Goal: Transaction & Acquisition: Purchase product/service

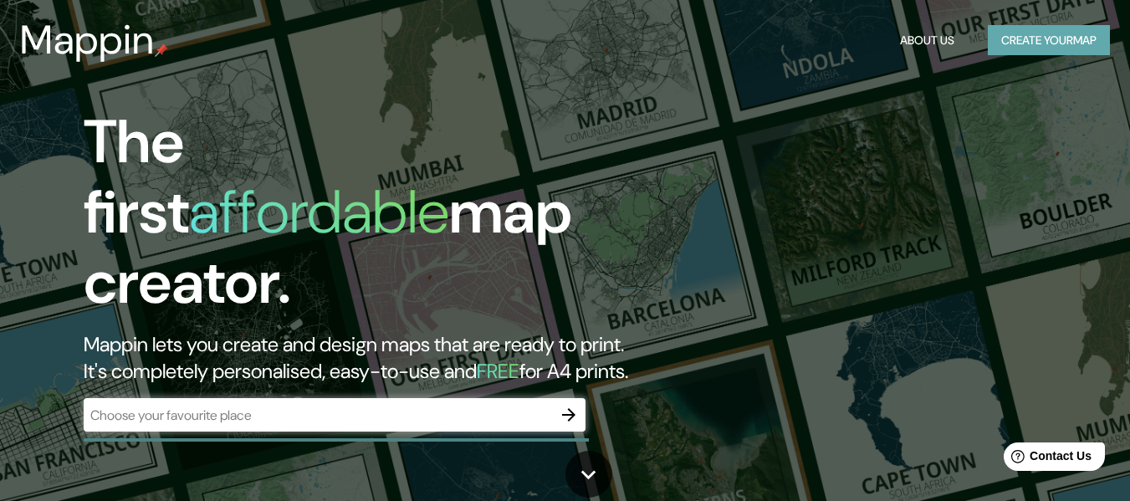
click at [1045, 49] on button "Create your map" at bounding box center [1049, 40] width 122 height 31
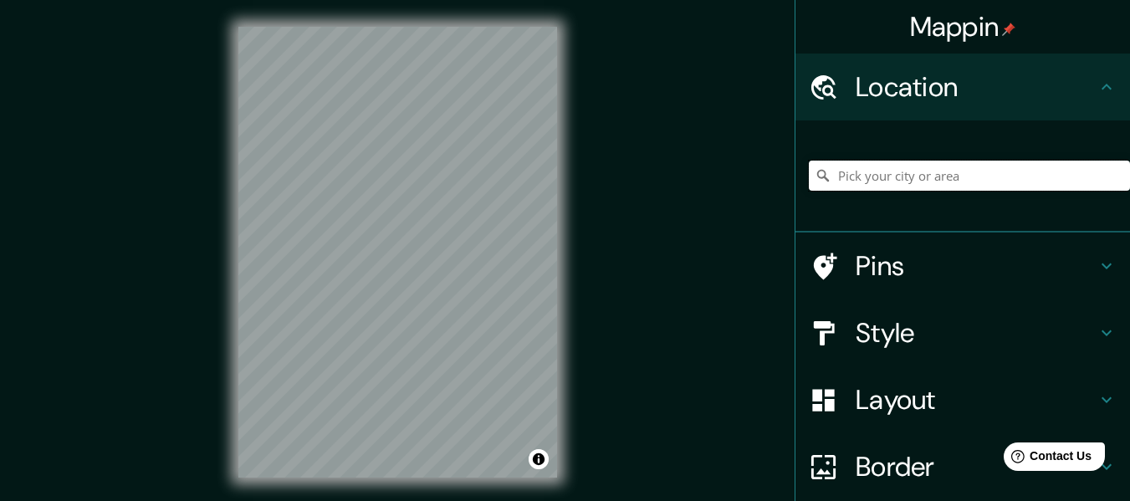
click at [909, 175] on input "Pick your city or area" at bounding box center [969, 176] width 321 height 30
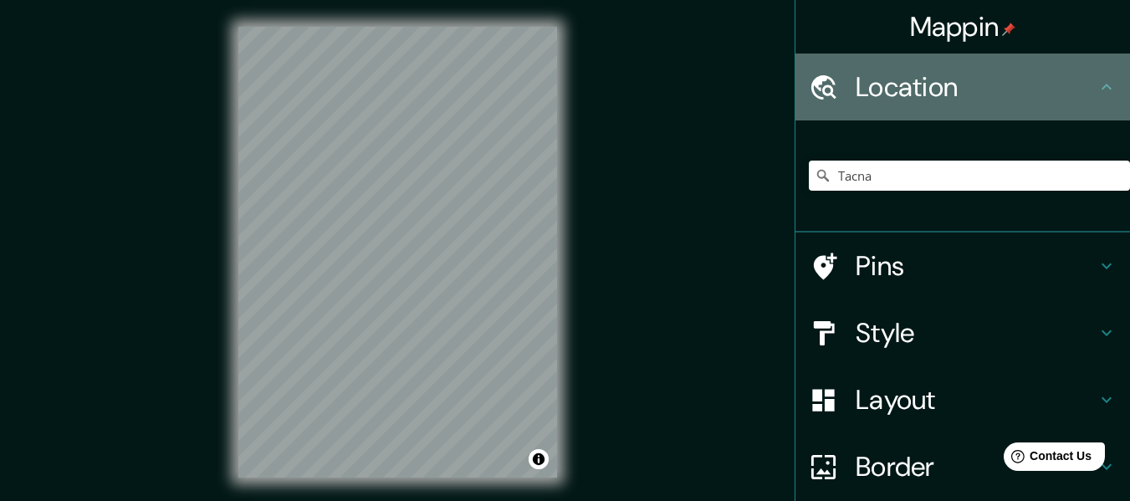
click at [1029, 94] on h4 "Location" at bounding box center [976, 86] width 241 height 33
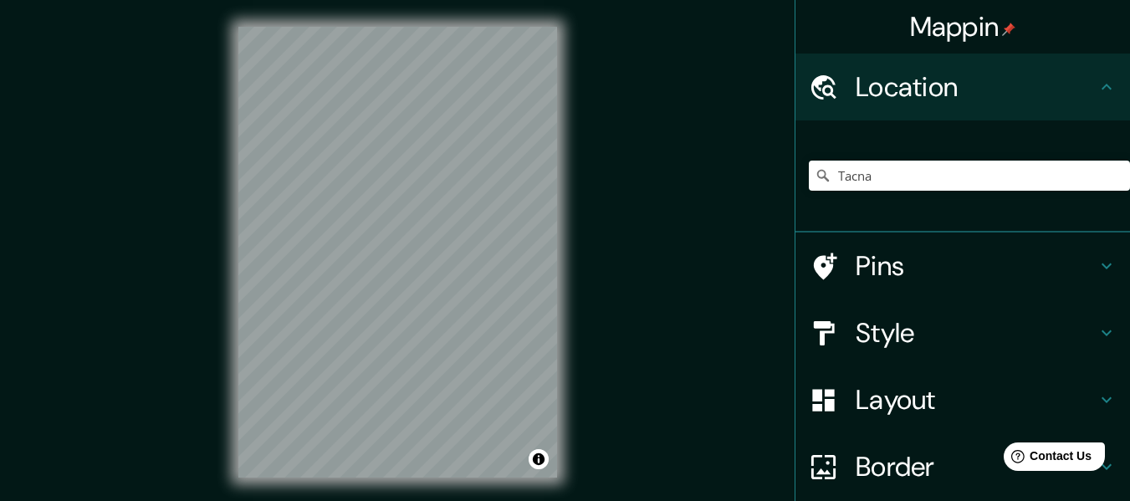
click at [574, 134] on div "© Mapbox © OpenStreetMap Improve this map" at bounding box center [398, 252] width 372 height 504
click at [977, 179] on input "Tacna" at bounding box center [969, 176] width 321 height 30
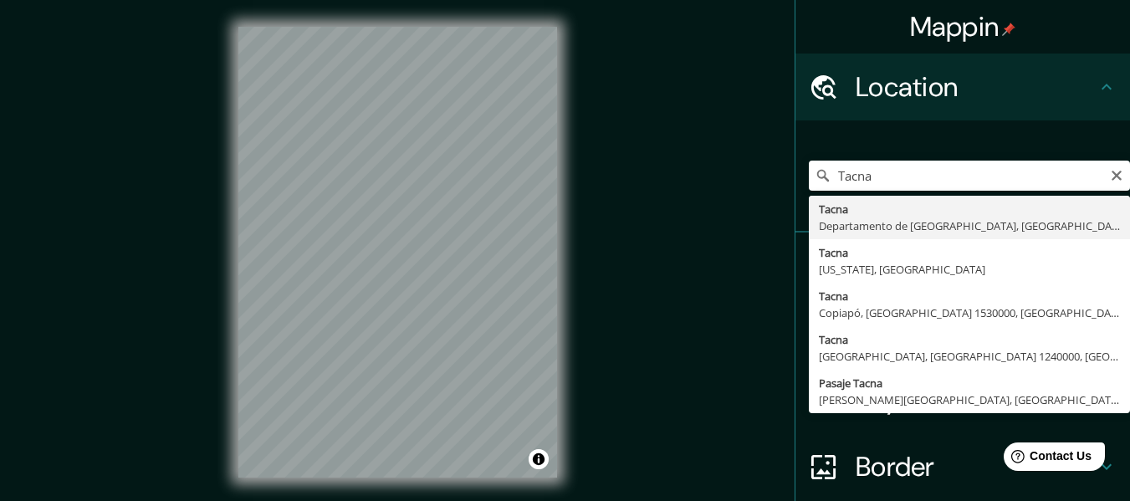
type input "[GEOGRAPHIC_DATA], [GEOGRAPHIC_DATA], [GEOGRAPHIC_DATA]"
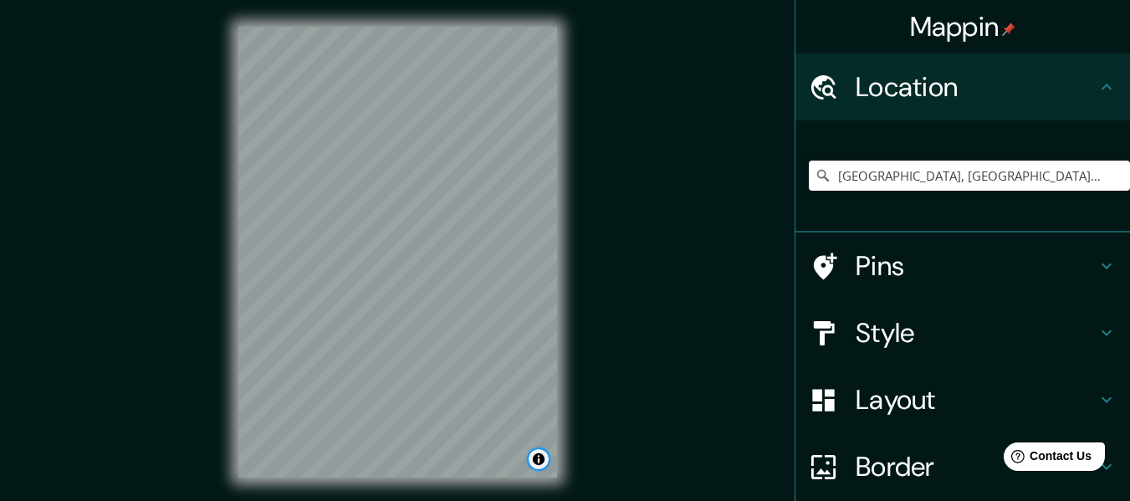
click at [542, 460] on button "Toggle attribution" at bounding box center [539, 459] width 20 height 20
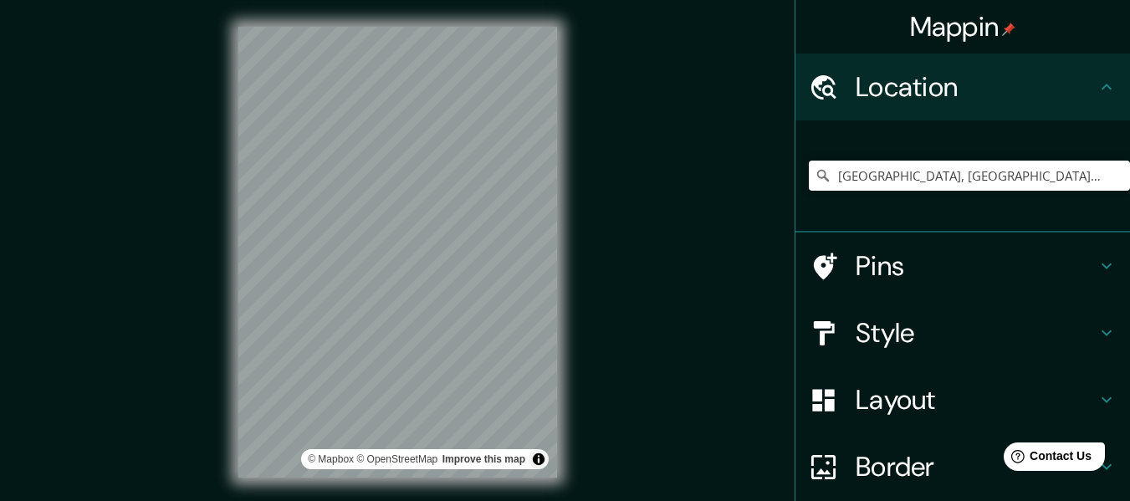
click at [609, 426] on div "Mappin Location [GEOGRAPHIC_DATA], [GEOGRAPHIC_DATA], [GEOGRAPHIC_DATA] Pins St…" at bounding box center [565, 265] width 1130 height 531
click at [575, 325] on div "© Mapbox © OpenStreetMap Improve this map" at bounding box center [398, 252] width 372 height 504
drag, startPoint x: 594, startPoint y: 439, endPoint x: 586, endPoint y: 443, distance: 8.6
click at [594, 440] on div "Mappin Location [GEOGRAPHIC_DATA], [GEOGRAPHIC_DATA], [GEOGRAPHIC_DATA] Pins St…" at bounding box center [565, 265] width 1130 height 531
click at [530, 464] on button "Toggle attribution" at bounding box center [539, 459] width 20 height 20
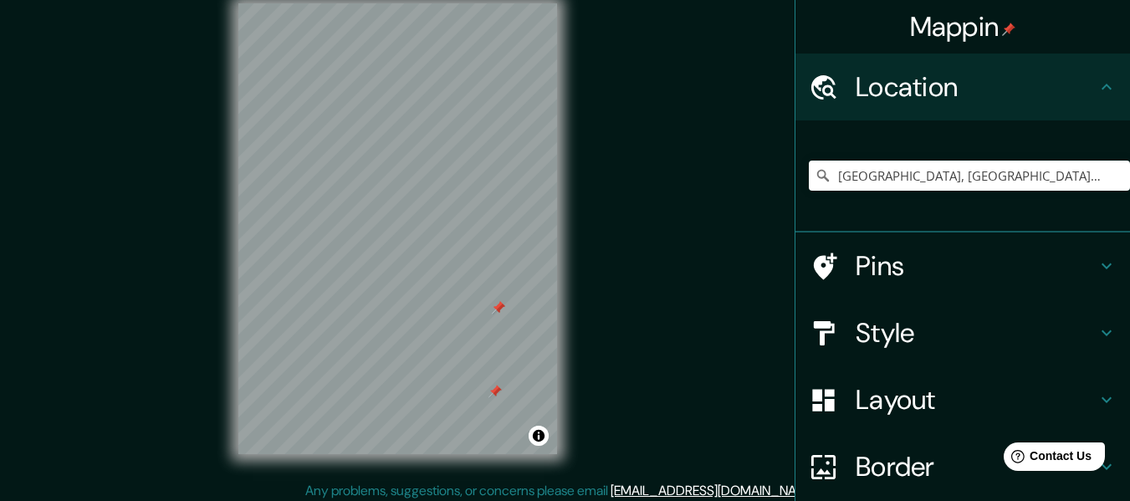
scroll to position [30, 0]
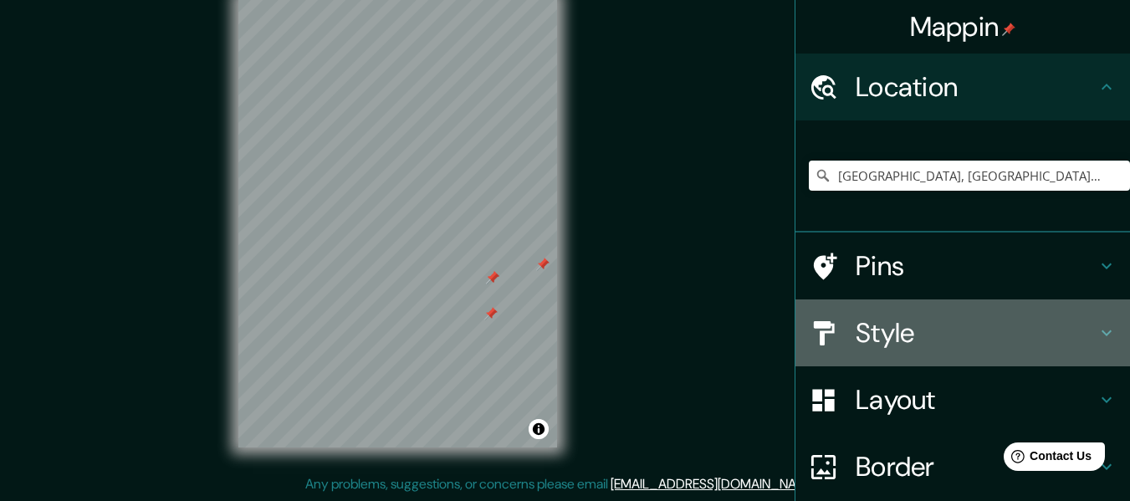
click at [926, 309] on div "Style" at bounding box center [962, 332] width 335 height 67
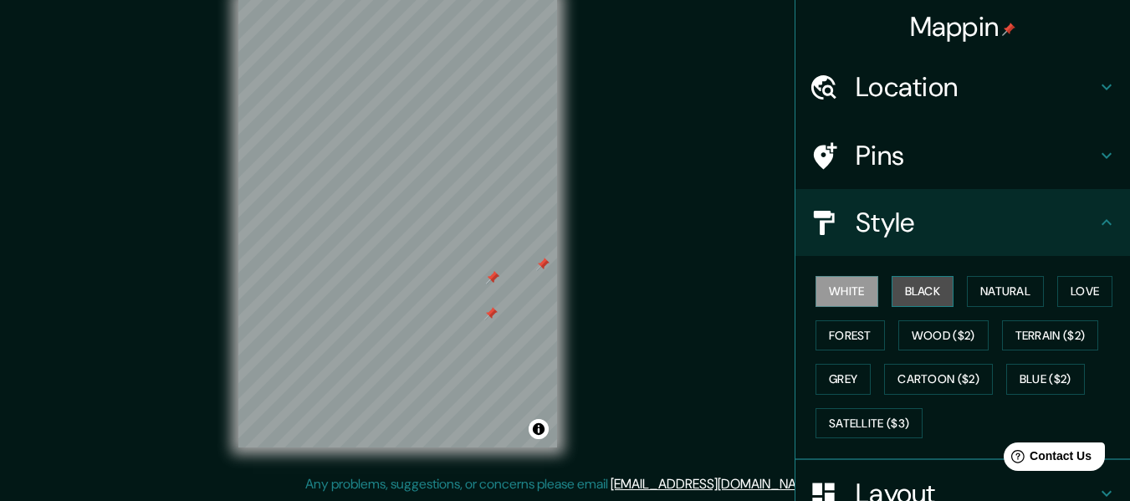
click at [934, 295] on button "Black" at bounding box center [923, 291] width 63 height 31
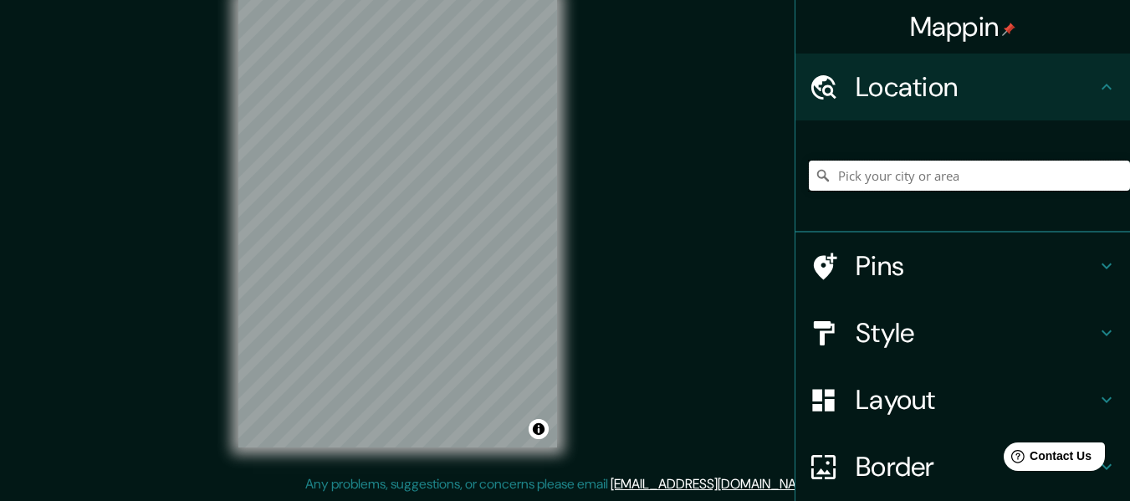
click at [880, 177] on input "Pick your city or area" at bounding box center [969, 176] width 321 height 30
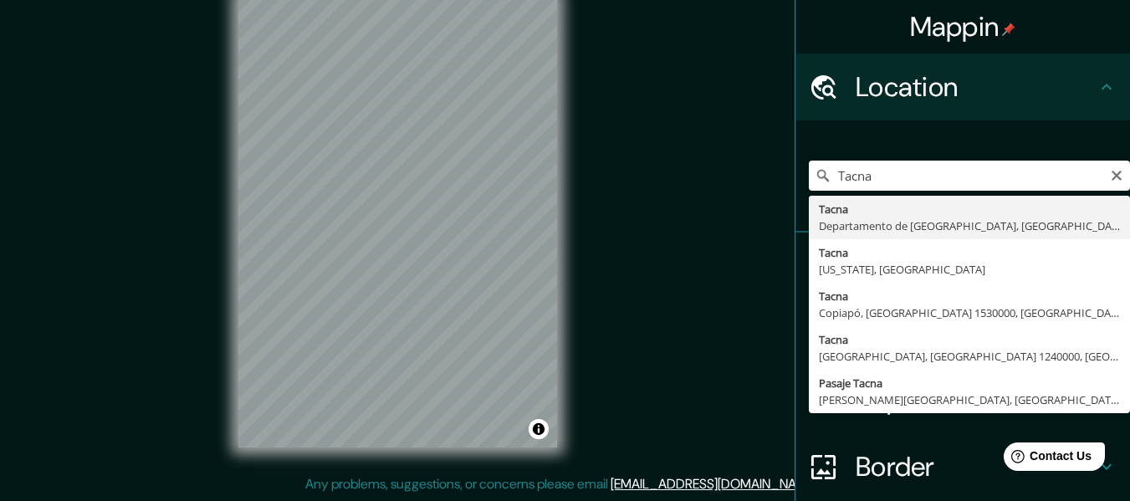
type input "[GEOGRAPHIC_DATA], [GEOGRAPHIC_DATA], [GEOGRAPHIC_DATA]"
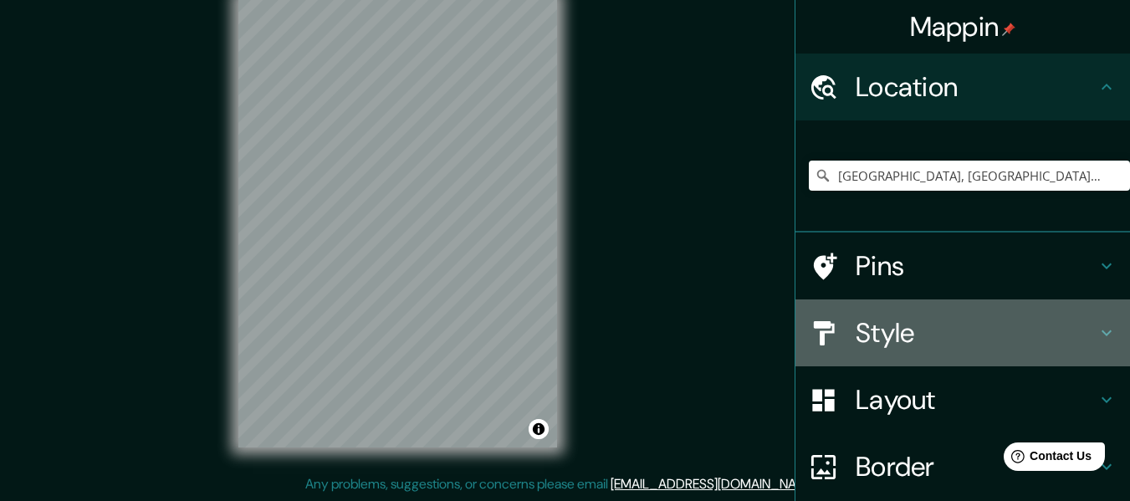
click at [932, 316] on h4 "Style" at bounding box center [976, 332] width 241 height 33
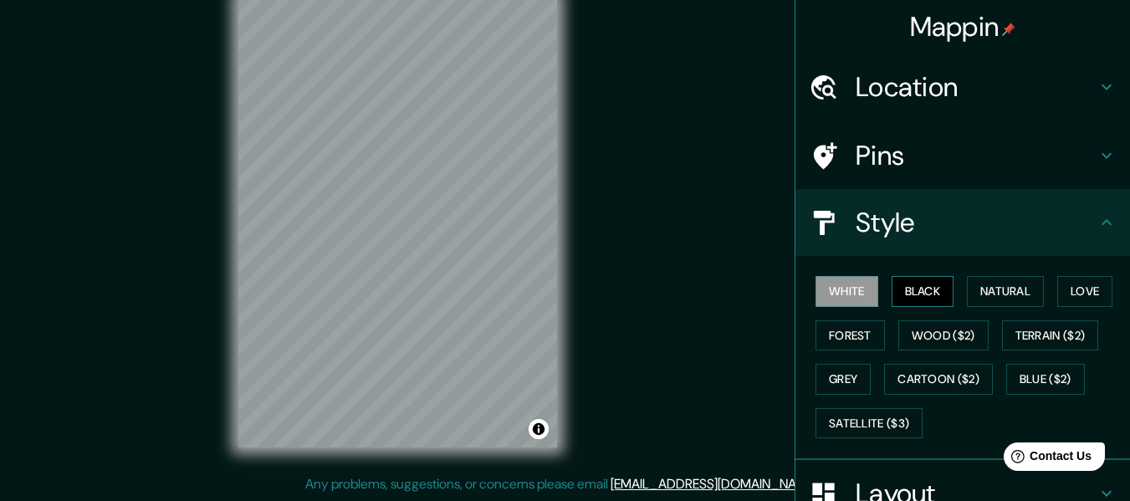
click at [910, 295] on button "Black" at bounding box center [923, 291] width 63 height 31
click at [984, 289] on button "Natural" at bounding box center [1005, 291] width 77 height 31
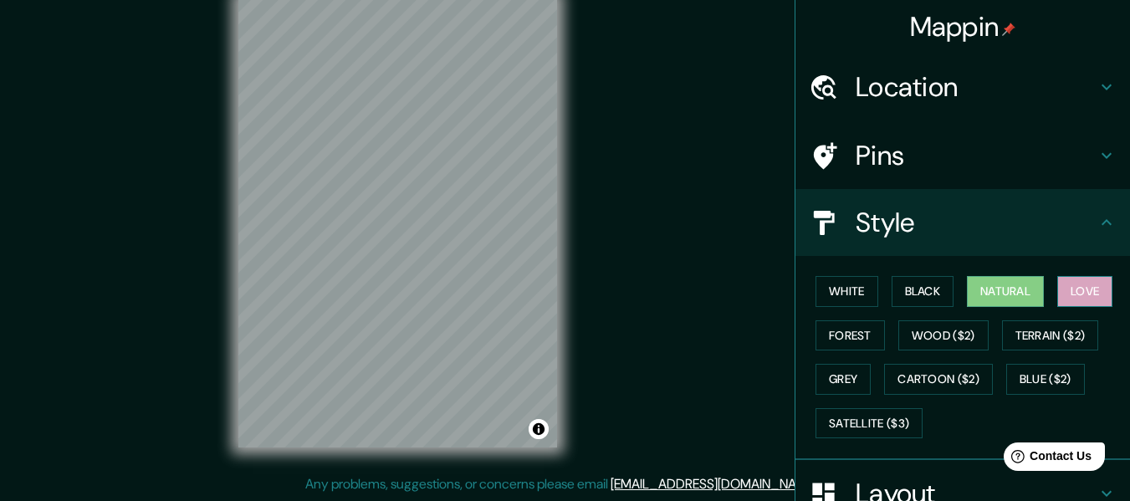
click at [1077, 300] on button "Love" at bounding box center [1084, 291] width 55 height 31
click at [835, 340] on button "Forest" at bounding box center [849, 335] width 69 height 31
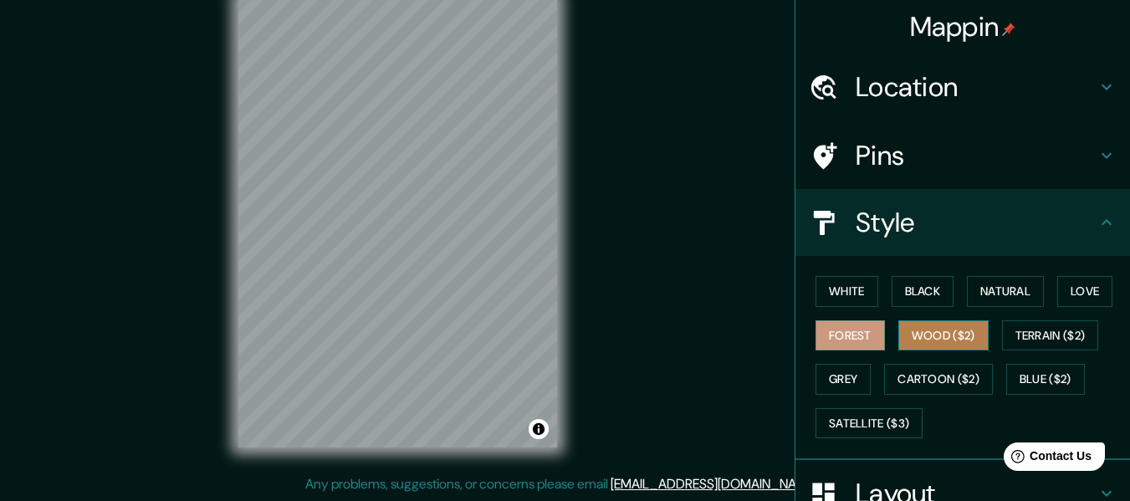
click at [919, 338] on button "Wood ($2)" at bounding box center [943, 335] width 90 height 31
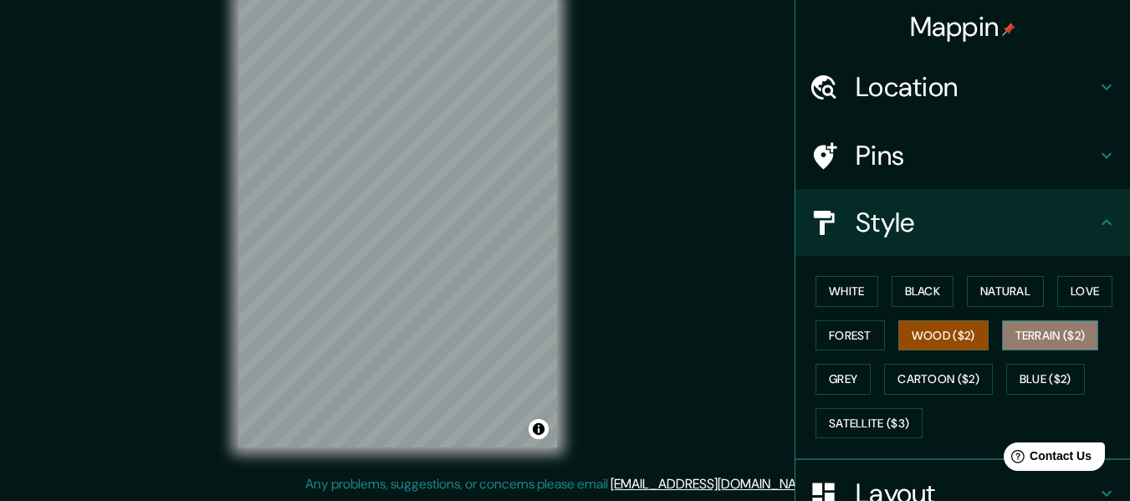
click at [1019, 341] on button "Terrain ($2)" at bounding box center [1050, 335] width 97 height 31
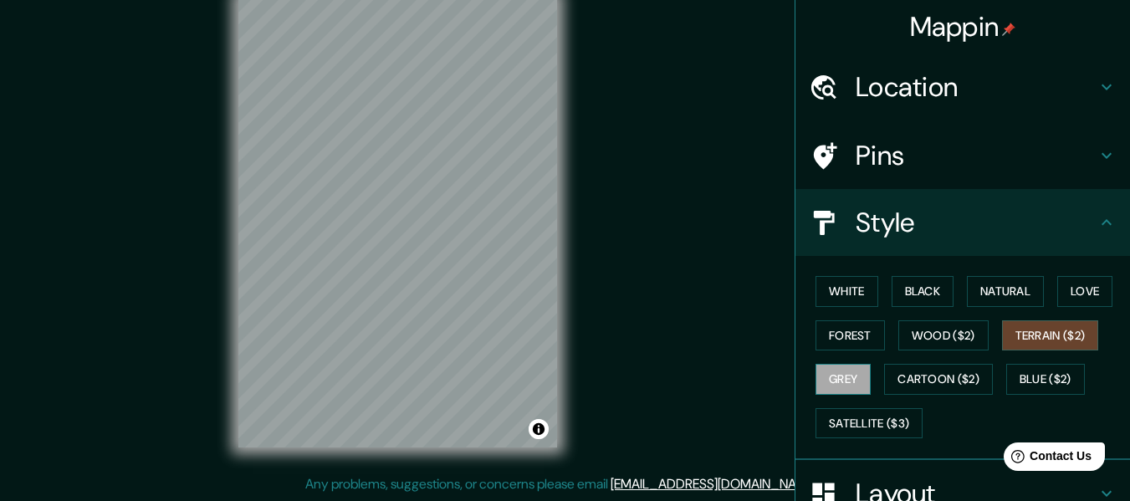
click at [847, 383] on button "Grey" at bounding box center [842, 379] width 55 height 31
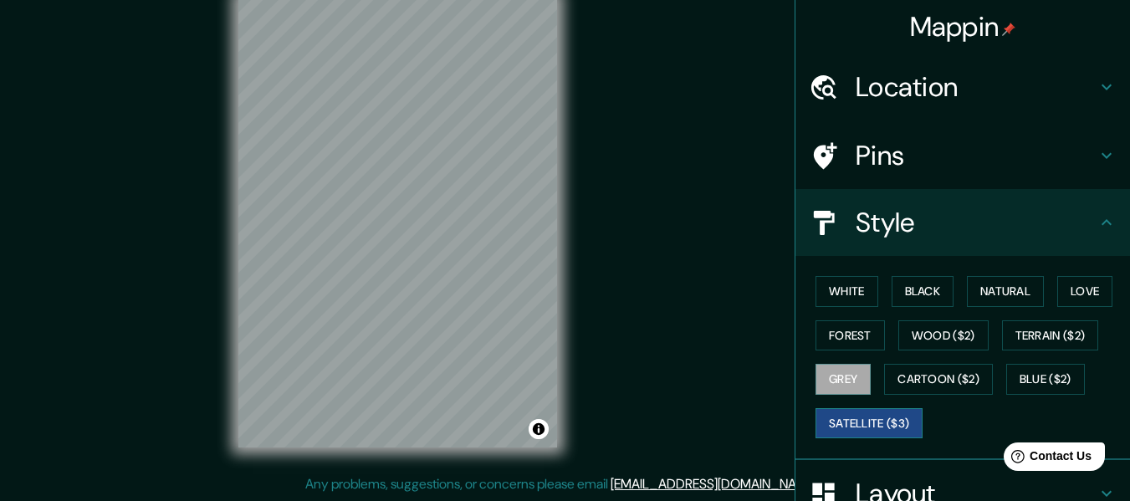
click at [867, 414] on button "Satellite ($3)" at bounding box center [868, 423] width 107 height 31
click at [1031, 376] on button "Blue ($2)" at bounding box center [1045, 379] width 79 height 31
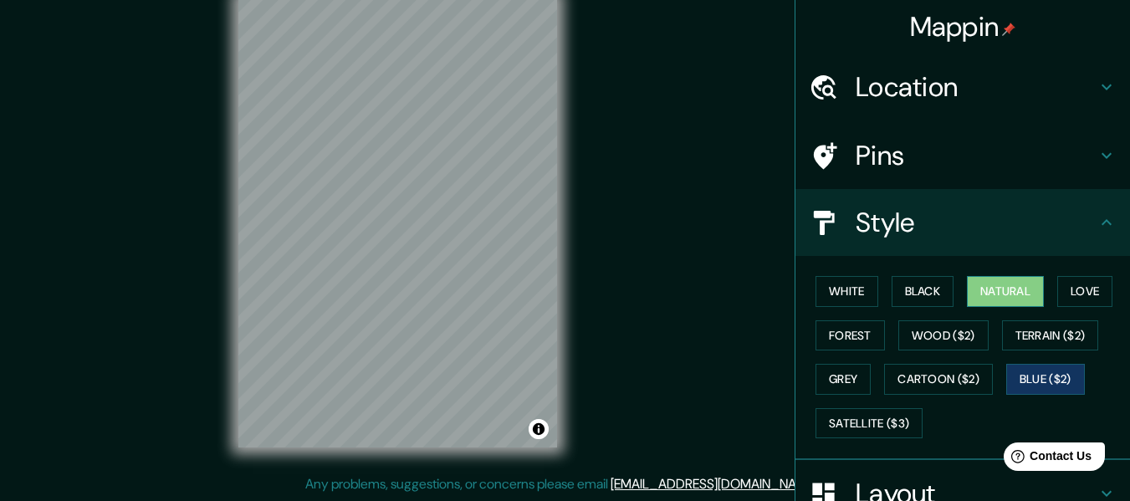
click at [992, 293] on button "Natural" at bounding box center [1005, 291] width 77 height 31
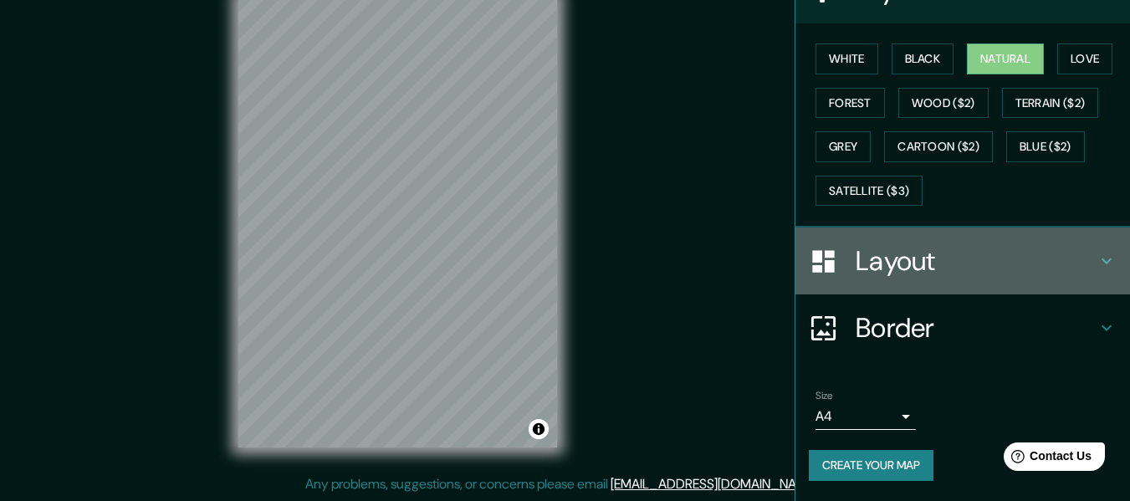
click at [958, 244] on h4 "Layout" at bounding box center [976, 260] width 241 height 33
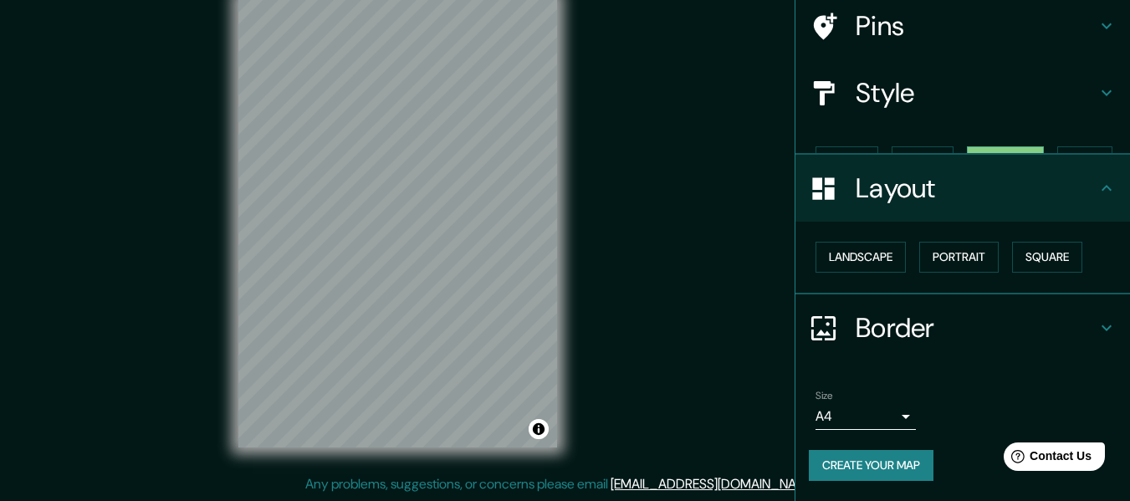
scroll to position [100, 0]
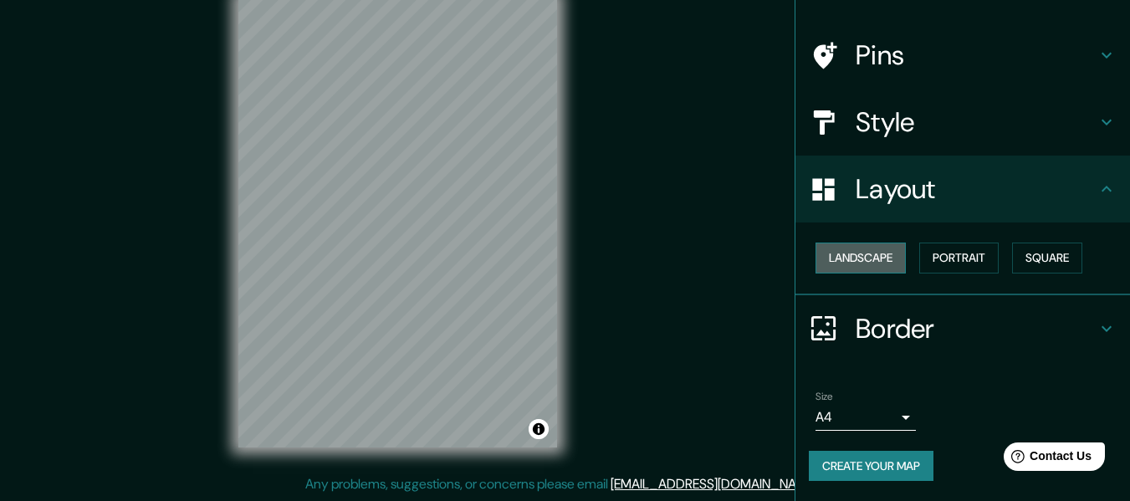
click at [861, 253] on button "Landscape" at bounding box center [860, 258] width 90 height 31
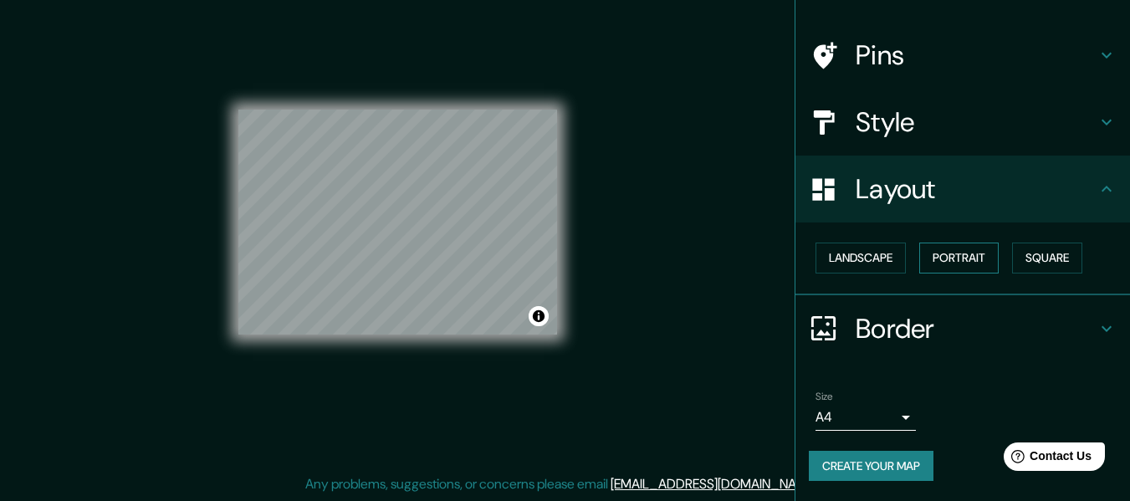
click at [951, 253] on button "Portrait" at bounding box center [958, 258] width 79 height 31
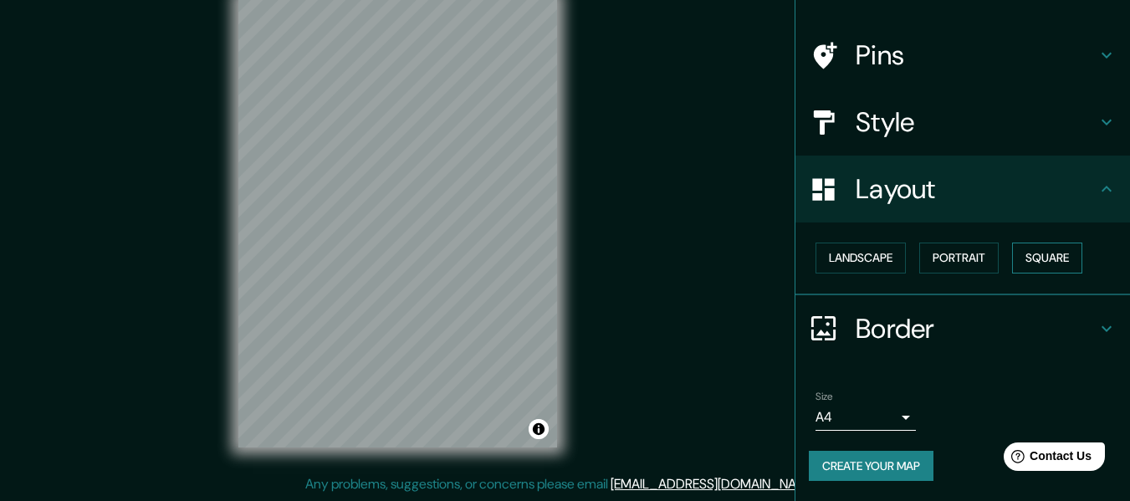
click at [1024, 253] on button "Square" at bounding box center [1047, 258] width 70 height 31
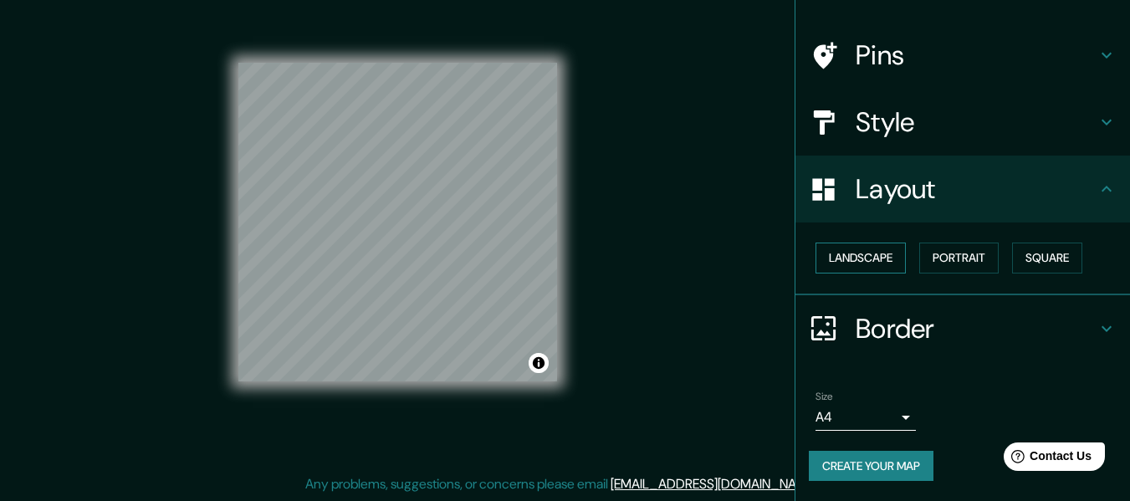
click at [846, 249] on button "Landscape" at bounding box center [860, 258] width 90 height 31
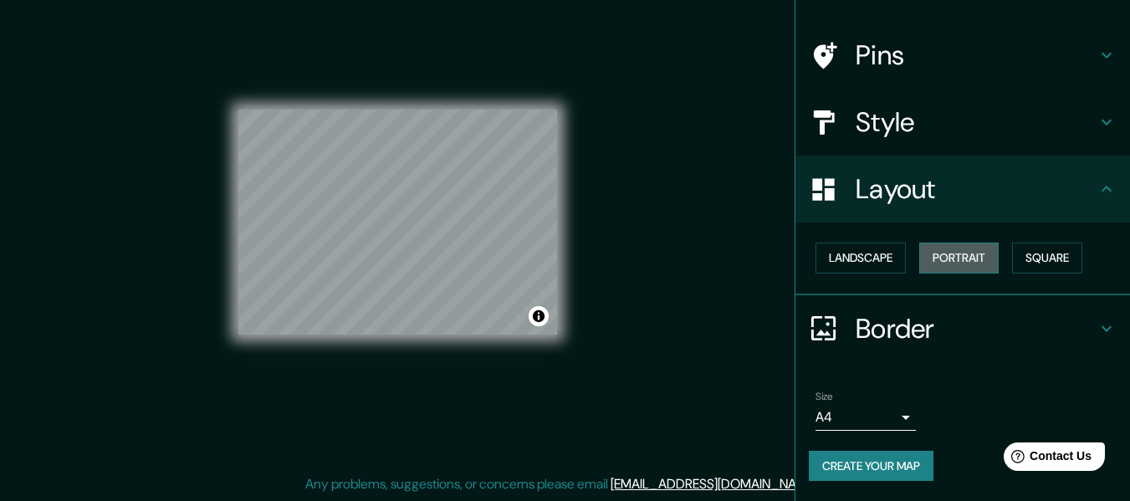
click at [962, 262] on button "Portrait" at bounding box center [958, 258] width 79 height 31
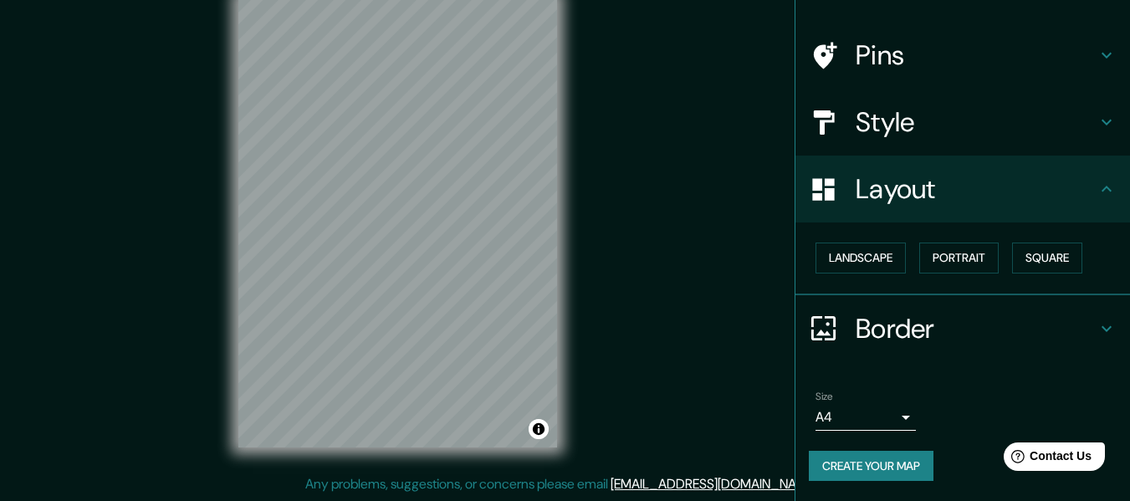
click at [975, 317] on h4 "Border" at bounding box center [976, 328] width 241 height 33
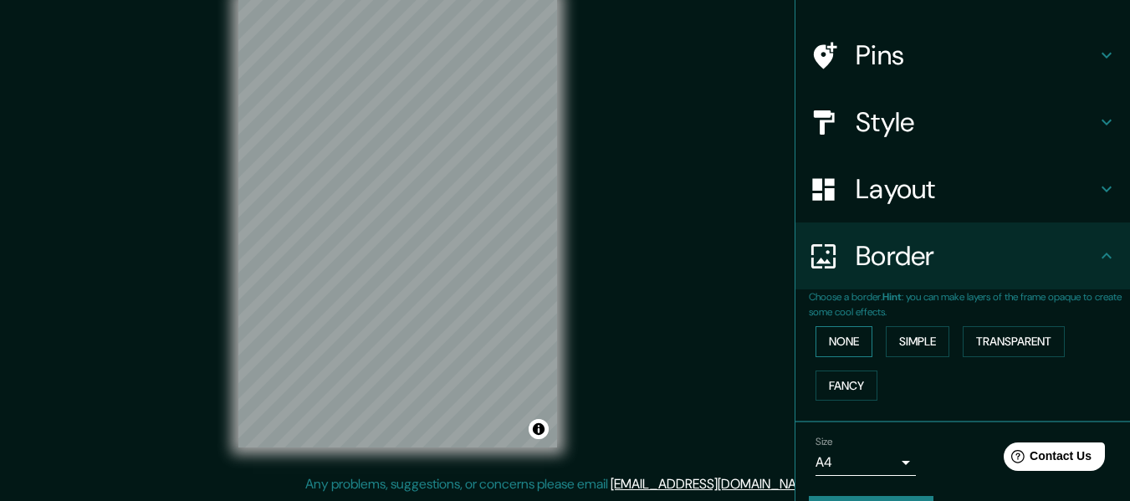
click at [842, 344] on button "None" at bounding box center [843, 341] width 57 height 31
click at [909, 332] on button "Simple" at bounding box center [918, 341] width 64 height 31
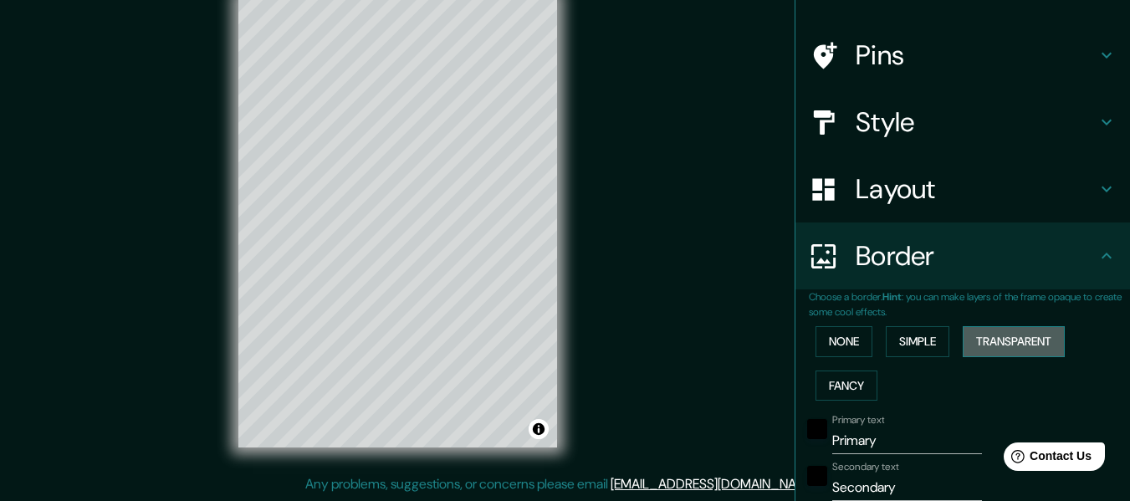
click at [1002, 330] on button "Transparent" at bounding box center [1014, 341] width 102 height 31
click at [844, 378] on button "Fancy" at bounding box center [846, 385] width 62 height 31
click at [828, 336] on button "None" at bounding box center [843, 341] width 57 height 31
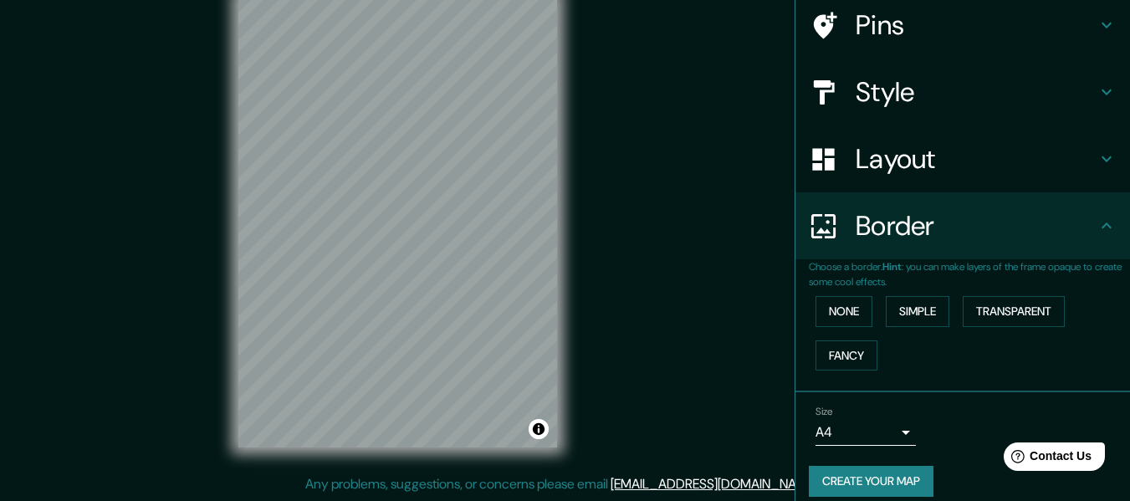
scroll to position [146, 0]
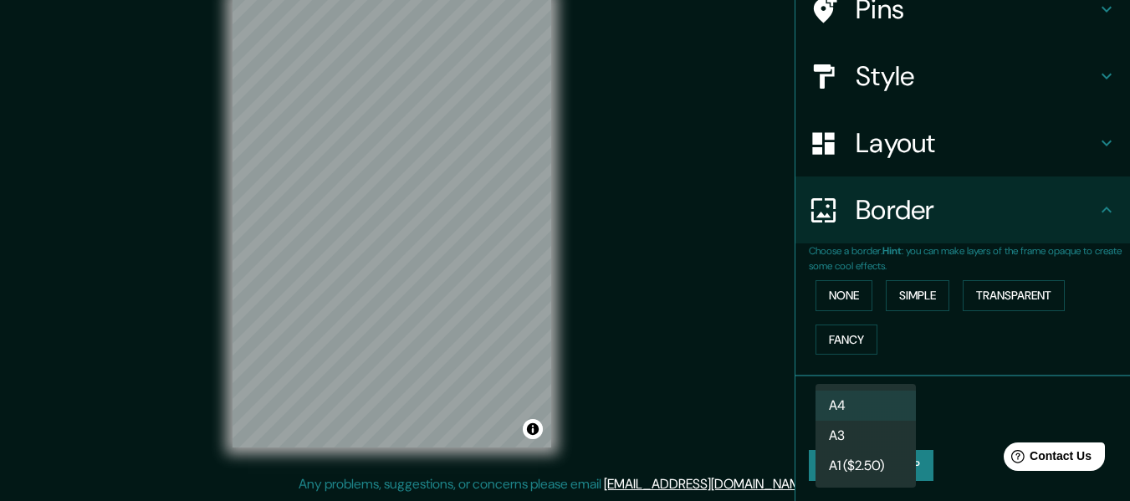
click at [897, 421] on body "Mappin Location Tacna, Departamento de Tacna, Perú Pins Style Layout Border Cho…" at bounding box center [565, 220] width 1130 height 501
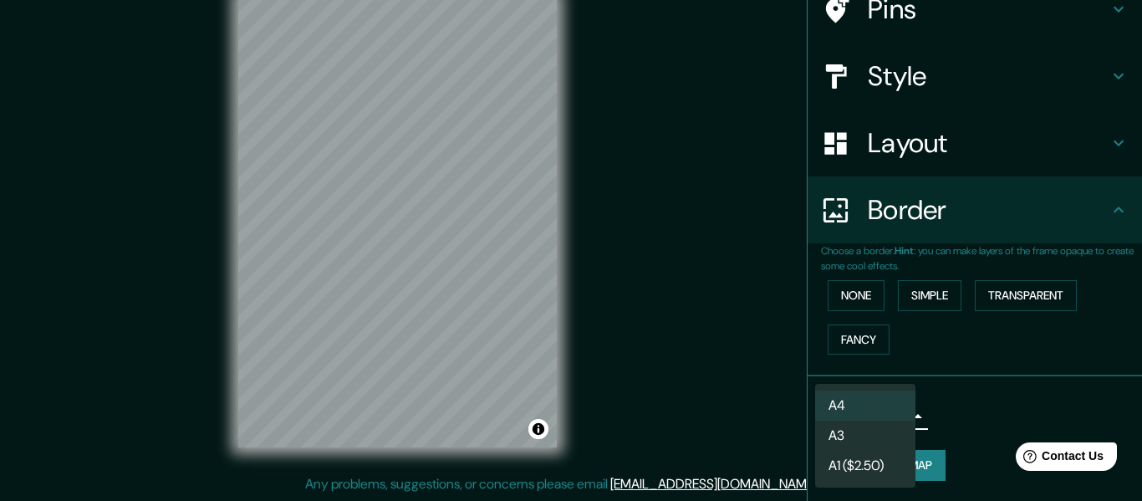
click at [876, 443] on li "A3" at bounding box center [865, 436] width 100 height 30
click at [890, 416] on body "Mappin Location Tacna, Departamento de Tacna, Perú Pins Style Layout Border Cho…" at bounding box center [571, 220] width 1142 height 501
click at [852, 407] on li "A4" at bounding box center [865, 406] width 100 height 30
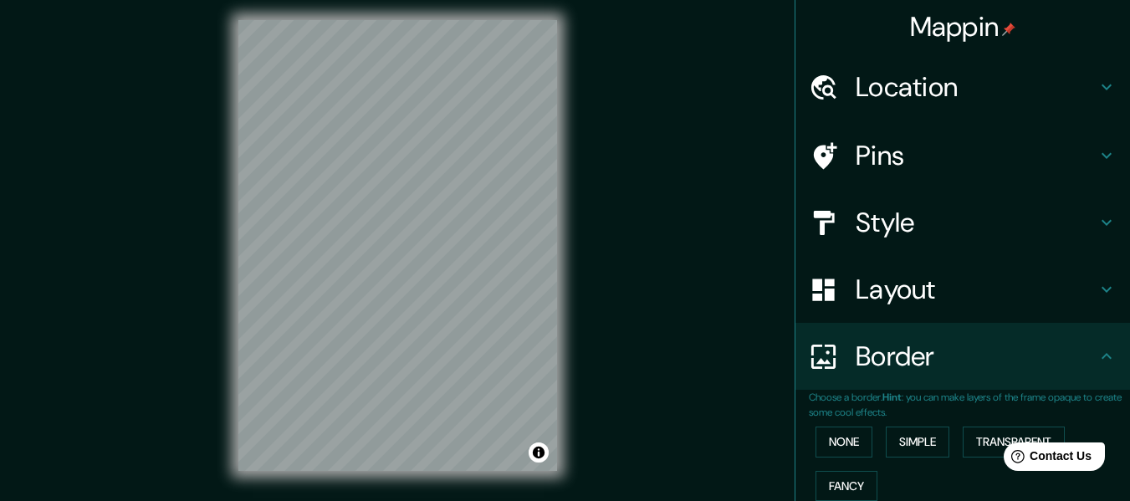
scroll to position [0, 0]
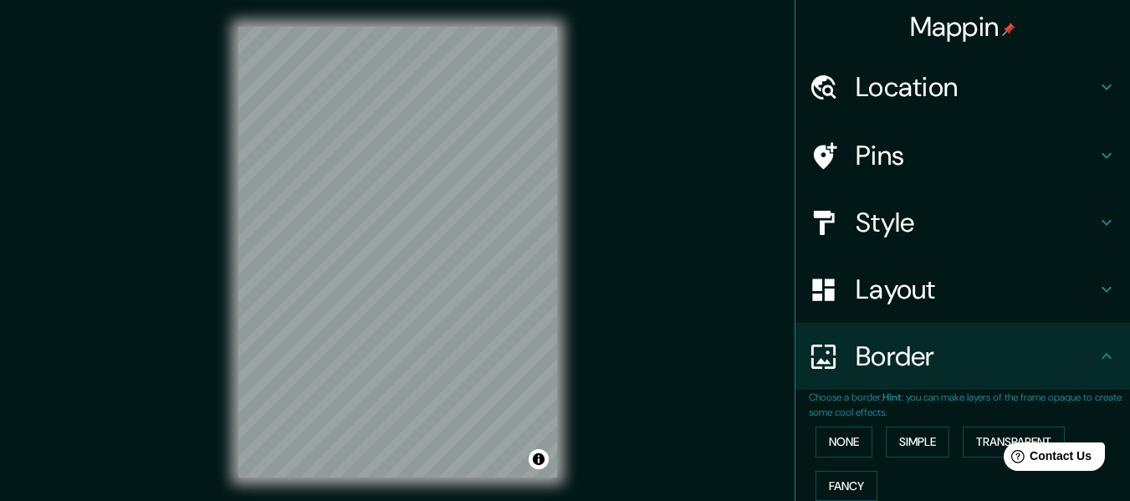
click at [908, 100] on h4 "Location" at bounding box center [976, 86] width 241 height 33
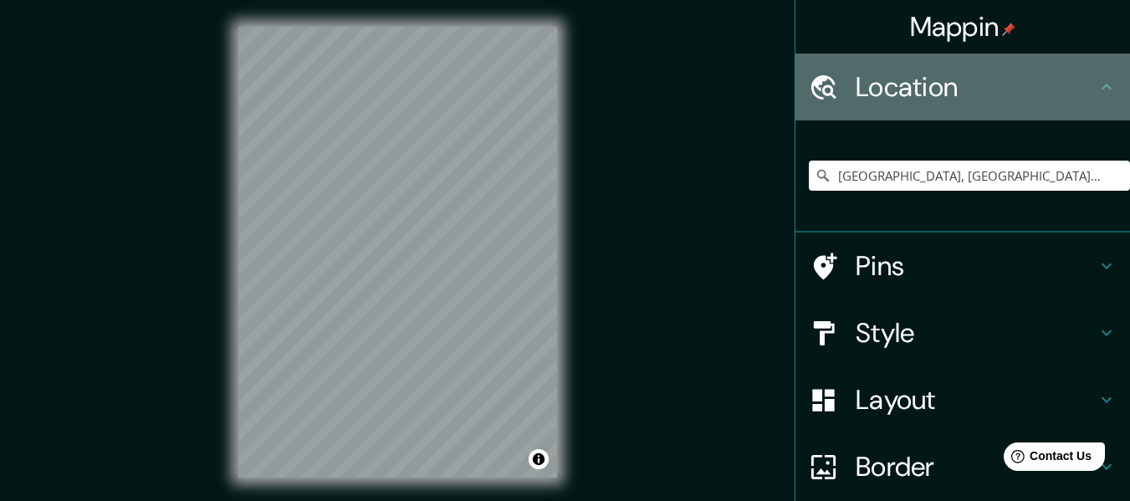
click at [908, 100] on h4 "Location" at bounding box center [976, 86] width 241 height 33
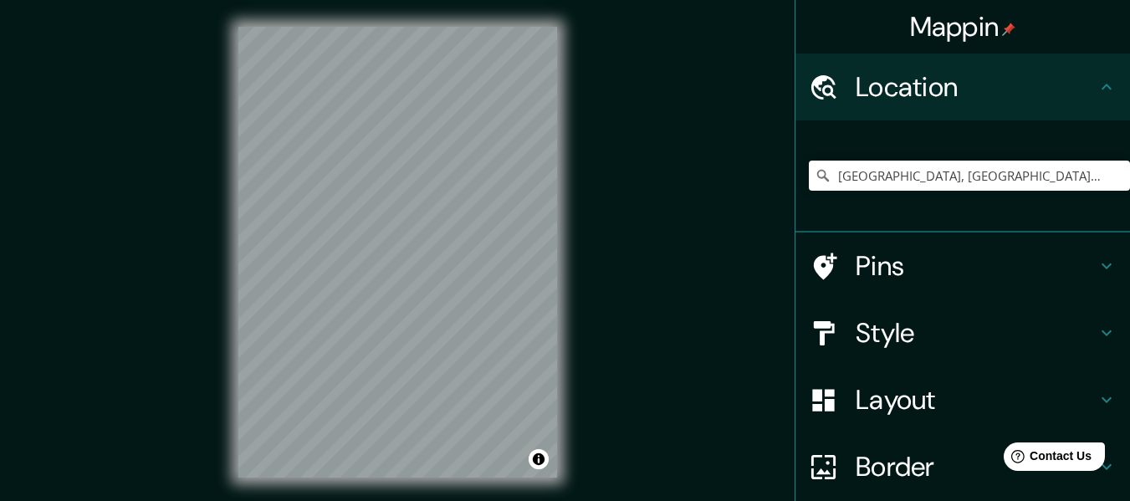
click at [923, 268] on h4 "Pins" at bounding box center [976, 265] width 241 height 33
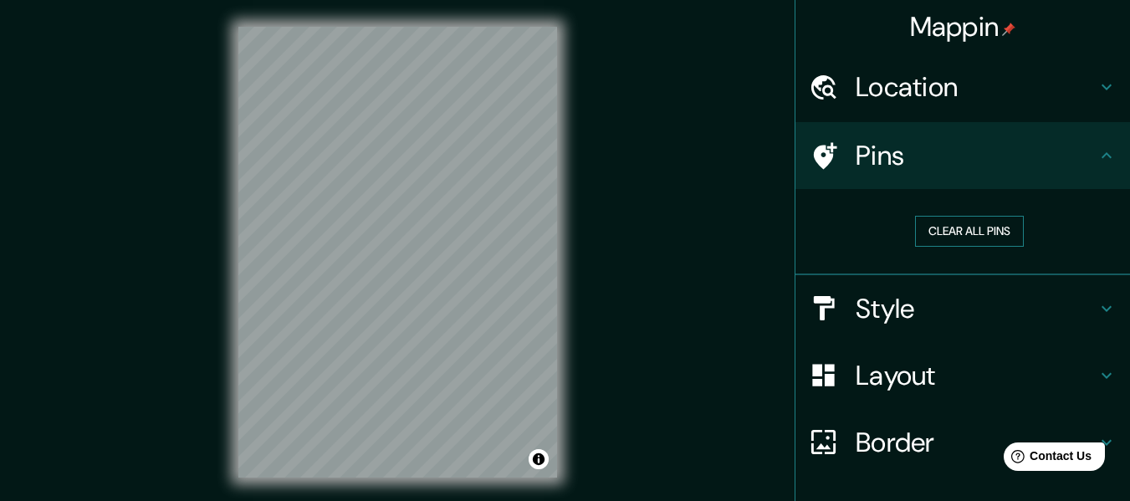
click at [936, 230] on button "Clear all pins" at bounding box center [969, 231] width 109 height 31
click at [955, 137] on div "Pins" at bounding box center [962, 155] width 335 height 67
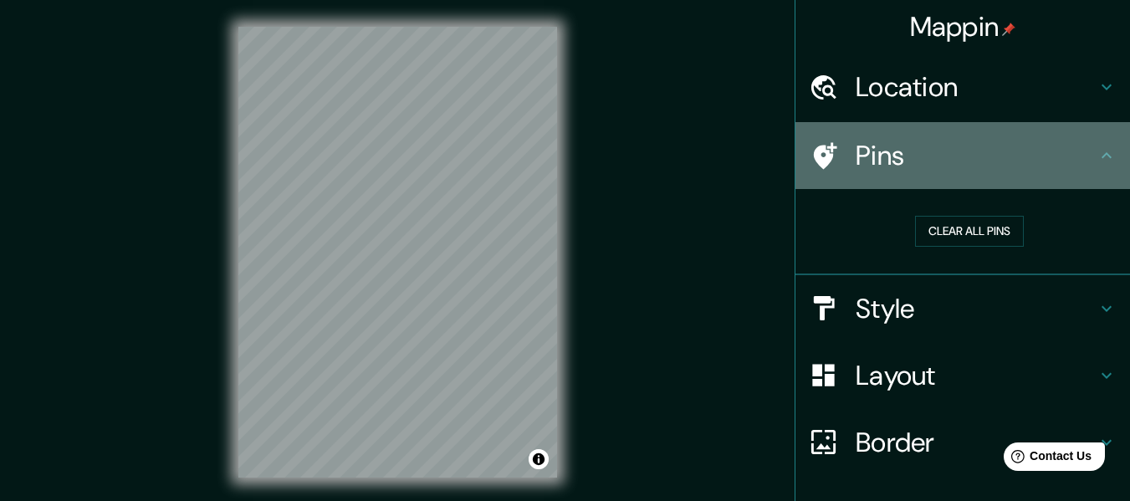
click at [1107, 146] on div "Pins" at bounding box center [962, 155] width 335 height 67
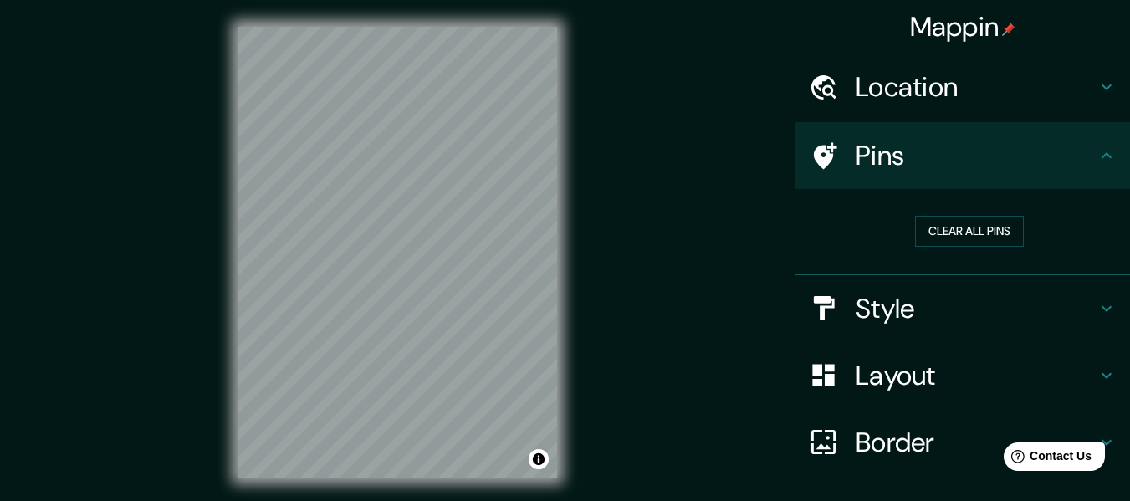
click at [1096, 163] on icon at bounding box center [1106, 156] width 20 height 20
click at [1045, 293] on h4 "Style" at bounding box center [976, 308] width 241 height 33
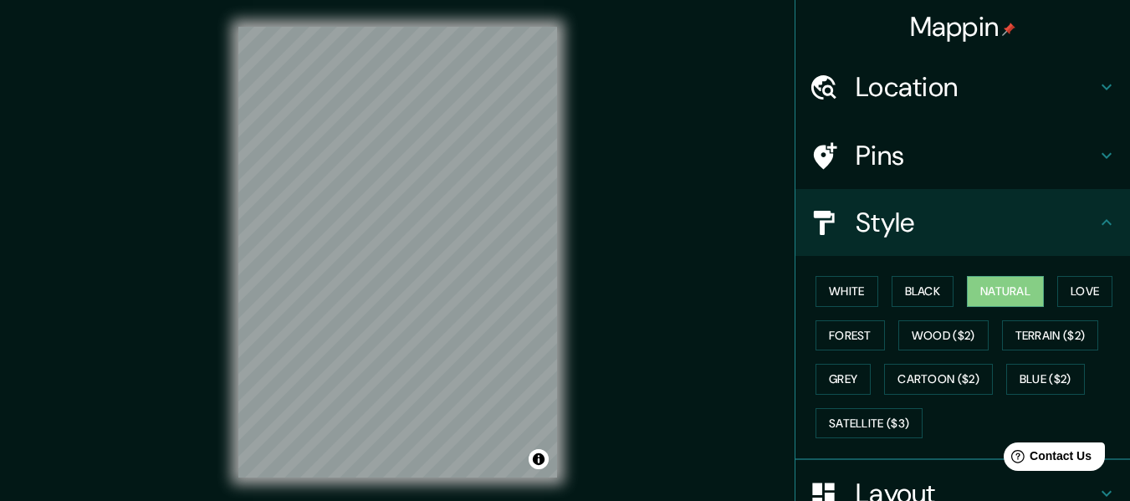
click at [1055, 38] on div "Mappin" at bounding box center [962, 27] width 335 height 54
click at [1045, 95] on h4 "Location" at bounding box center [976, 86] width 241 height 33
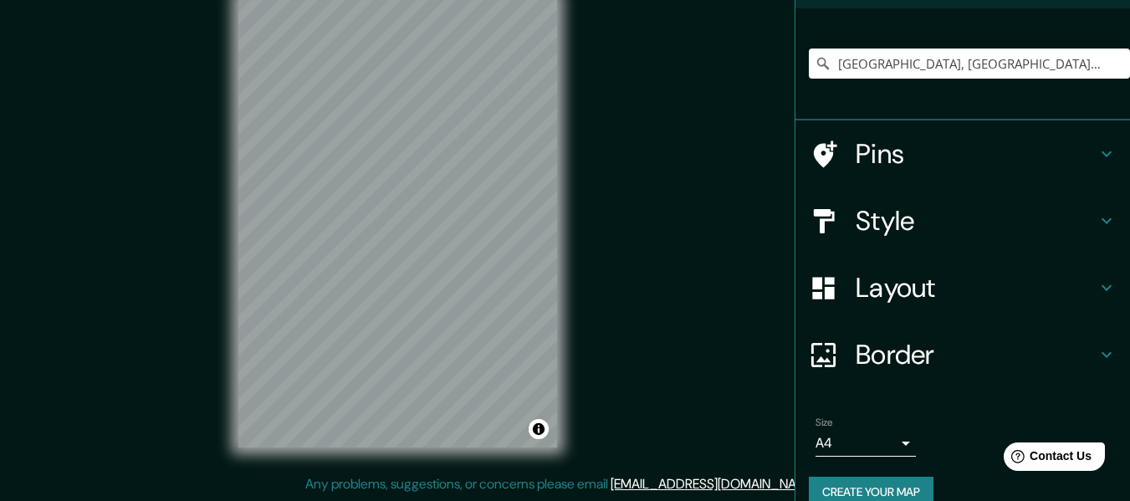
scroll to position [139, 0]
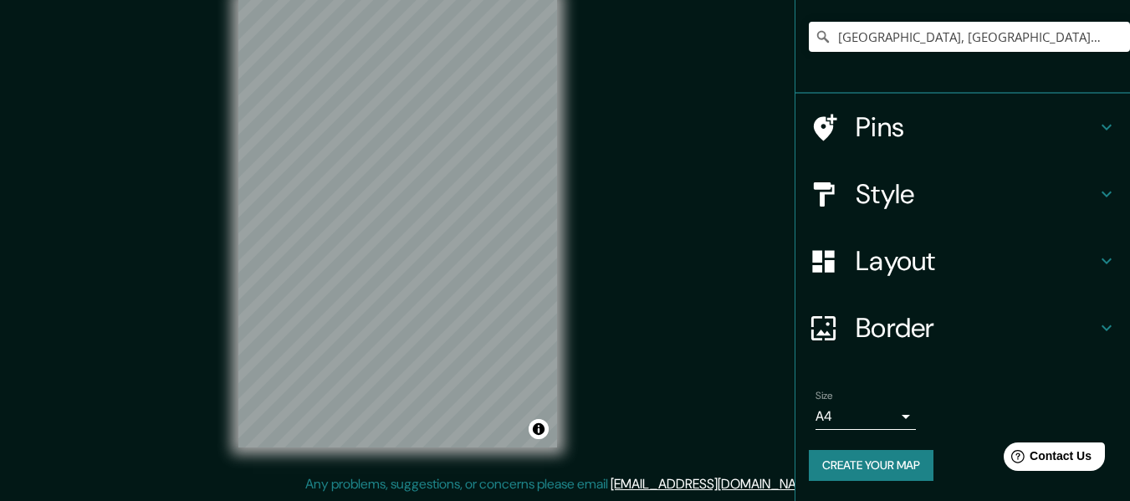
click at [904, 469] on button "Create your map" at bounding box center [871, 465] width 125 height 31
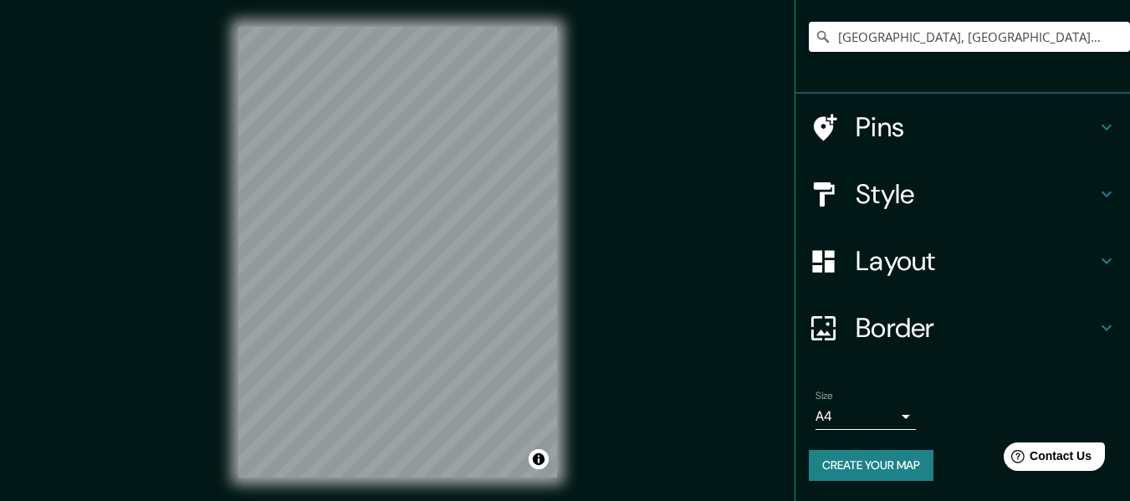
click at [849, 473] on button "Create your map" at bounding box center [871, 465] width 125 height 31
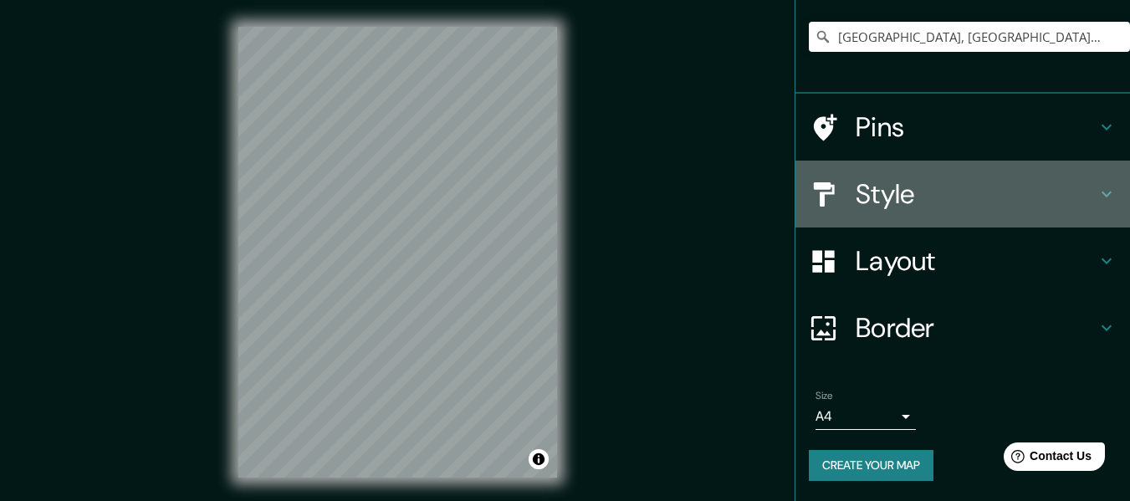
click at [903, 177] on h4 "Style" at bounding box center [976, 193] width 241 height 33
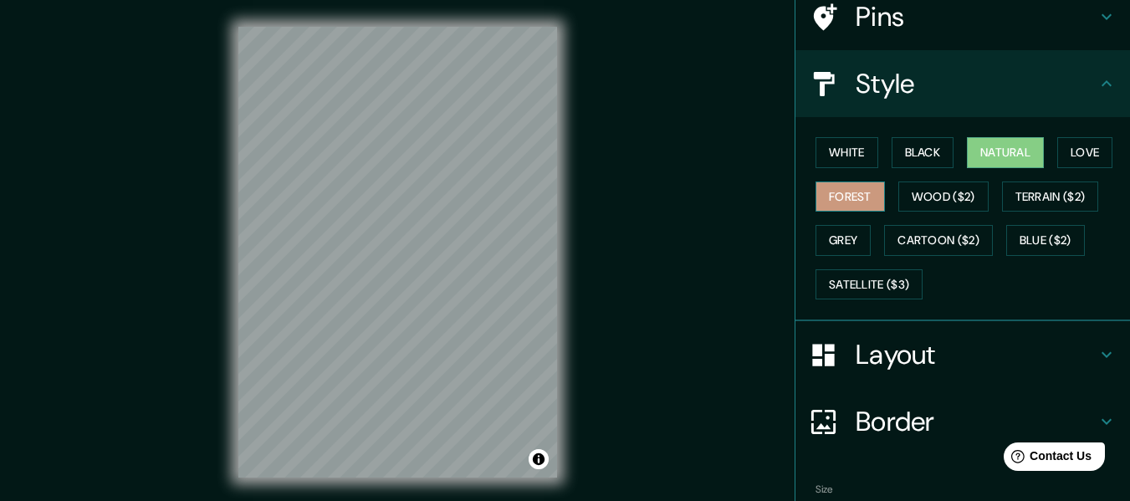
click at [835, 206] on button "Forest" at bounding box center [849, 196] width 69 height 31
click at [1080, 155] on button "Love" at bounding box center [1084, 152] width 55 height 31
click at [1001, 144] on button "Natural" at bounding box center [1005, 152] width 77 height 31
click at [856, 158] on button "White" at bounding box center [846, 152] width 63 height 31
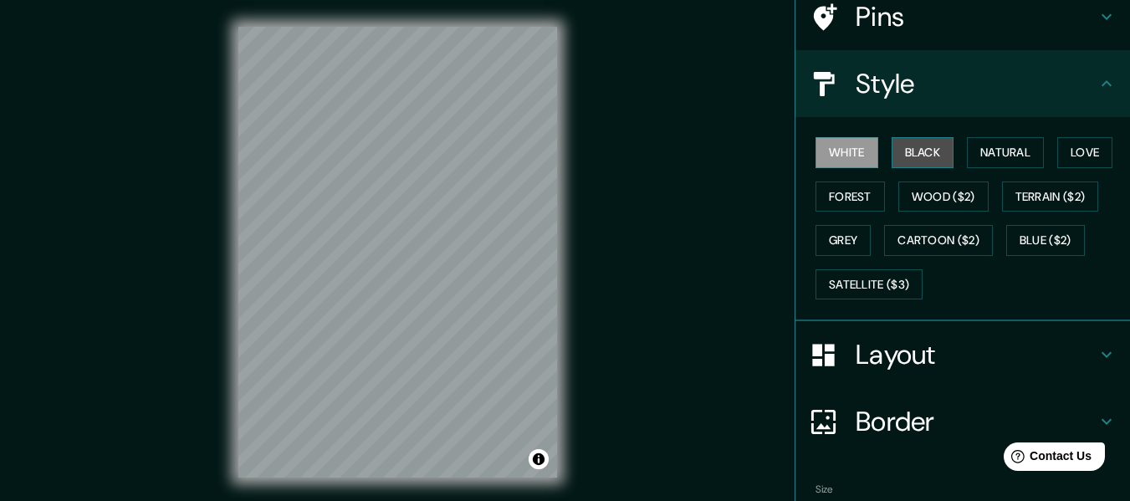
click at [897, 156] on button "Black" at bounding box center [923, 152] width 63 height 31
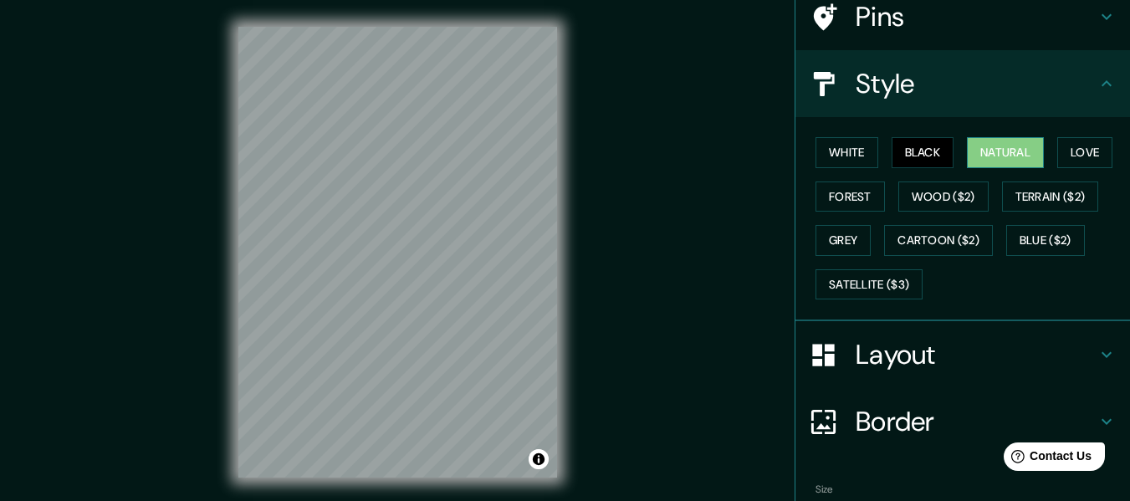
click at [1000, 156] on button "Natural" at bounding box center [1005, 152] width 77 height 31
click at [846, 242] on button "Grey" at bounding box center [842, 240] width 55 height 31
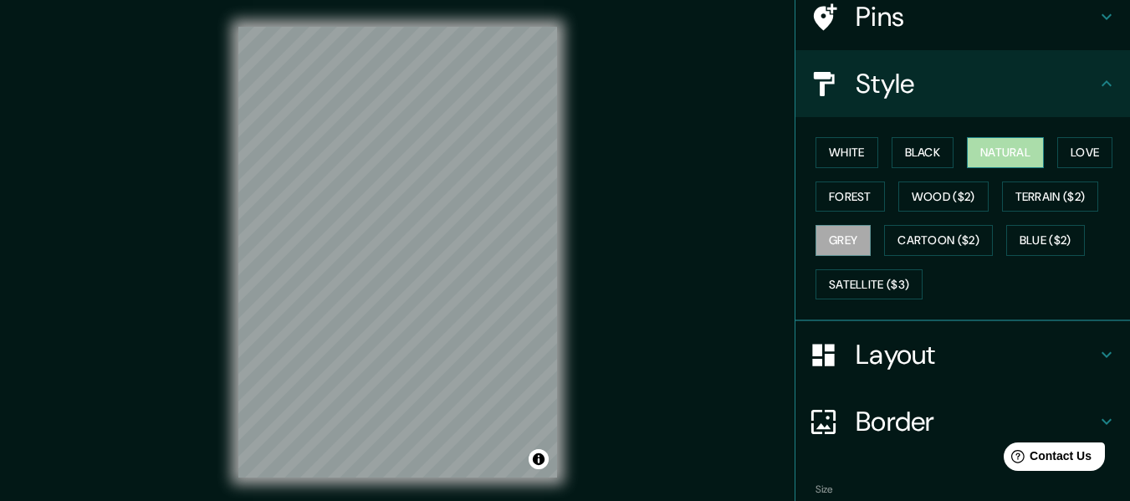
click at [1018, 151] on button "Natural" at bounding box center [1005, 152] width 77 height 31
click at [612, 200] on div "Mappin Location Tacna, Departamento de Tacna, Perú Pins Style White Black Natur…" at bounding box center [565, 265] width 1130 height 531
